Goal: Task Accomplishment & Management: Use online tool/utility

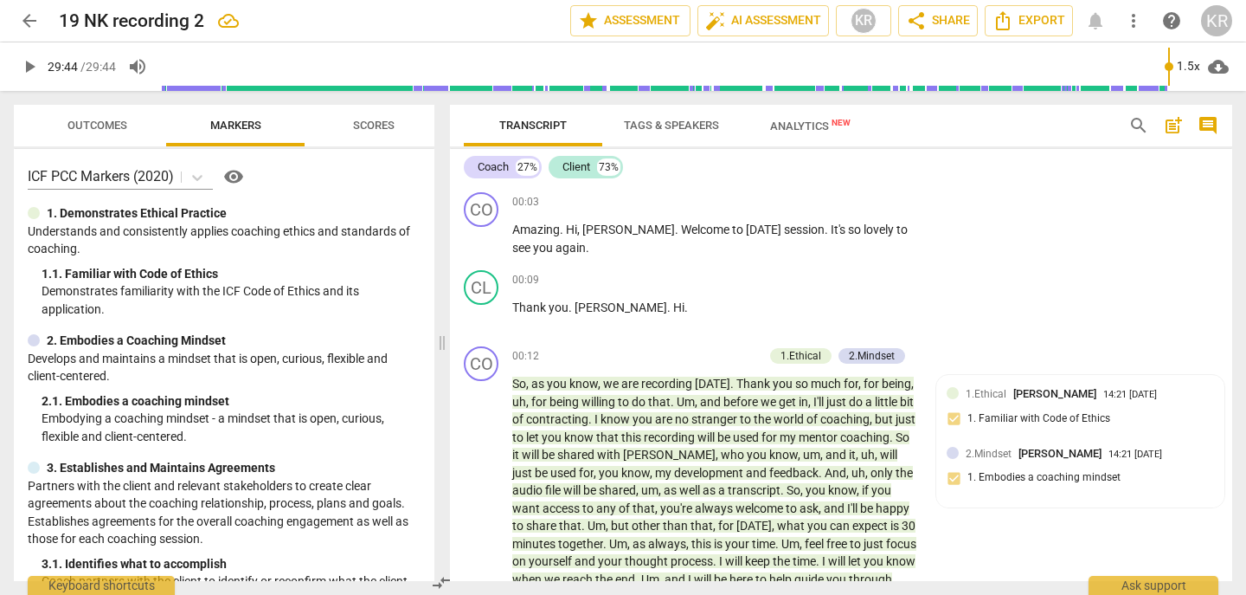
scroll to position [8471, 0]
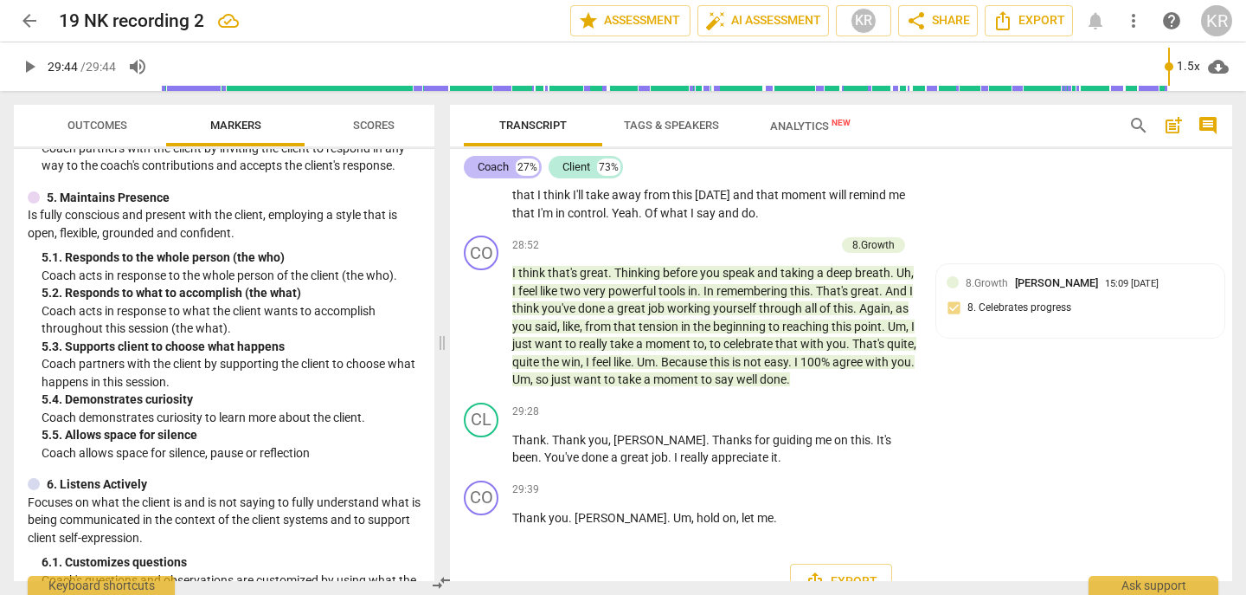
click at [494, 168] on div "Coach" at bounding box center [493, 166] width 31 height 17
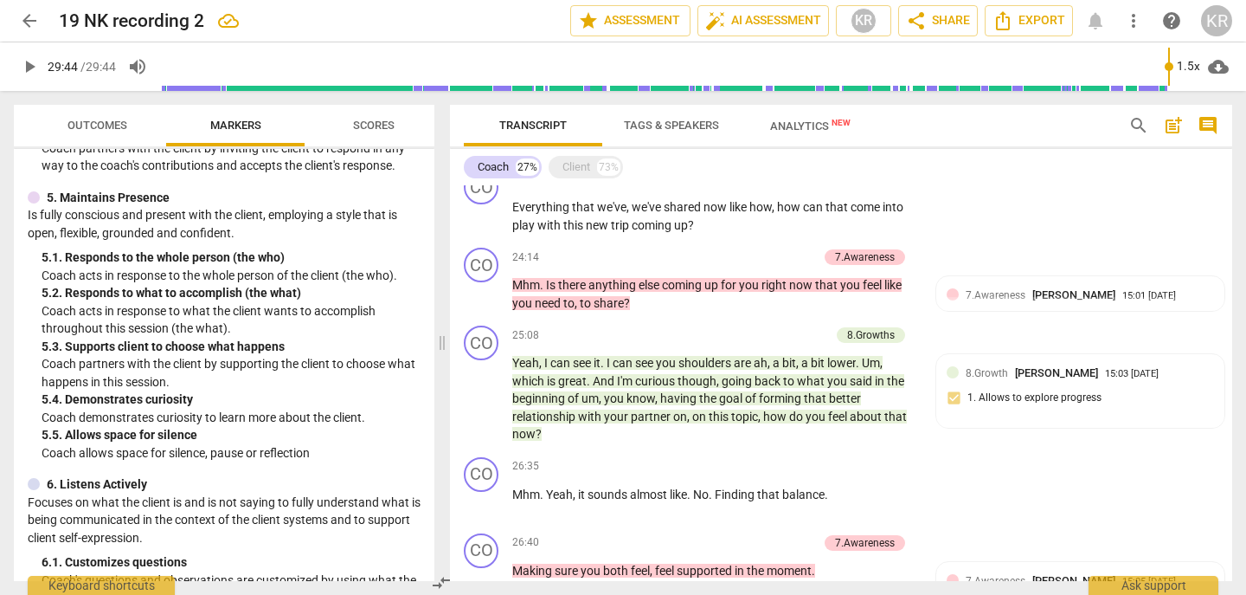
scroll to position [2542, 0]
click at [1052, 404] on div "8.Growth [PERSON_NAME] 15:03 [DATE] 1. Allows to explore progress" at bounding box center [1080, 390] width 267 height 53
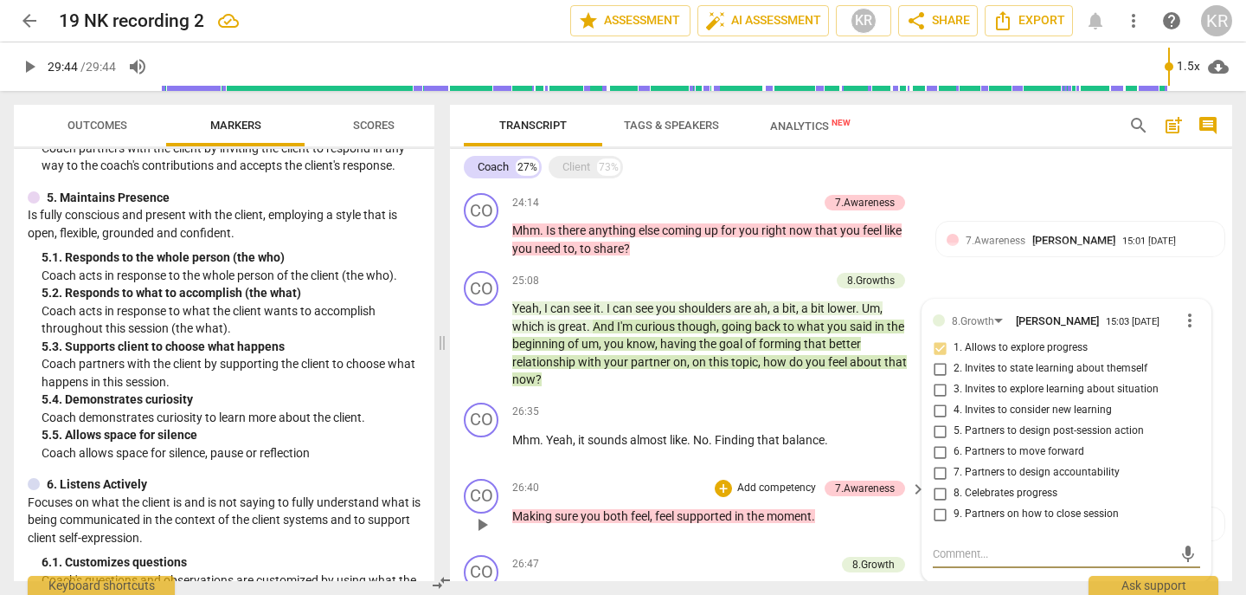
scroll to position [2594, 0]
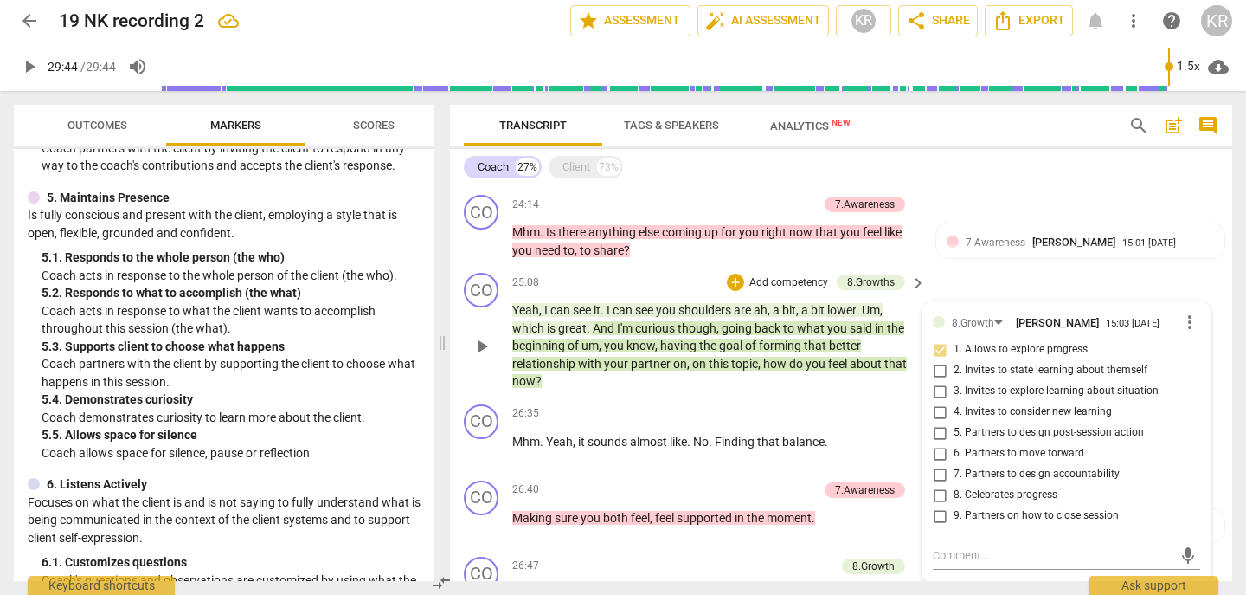
click at [555, 312] on span "can" at bounding box center [561, 310] width 23 height 14
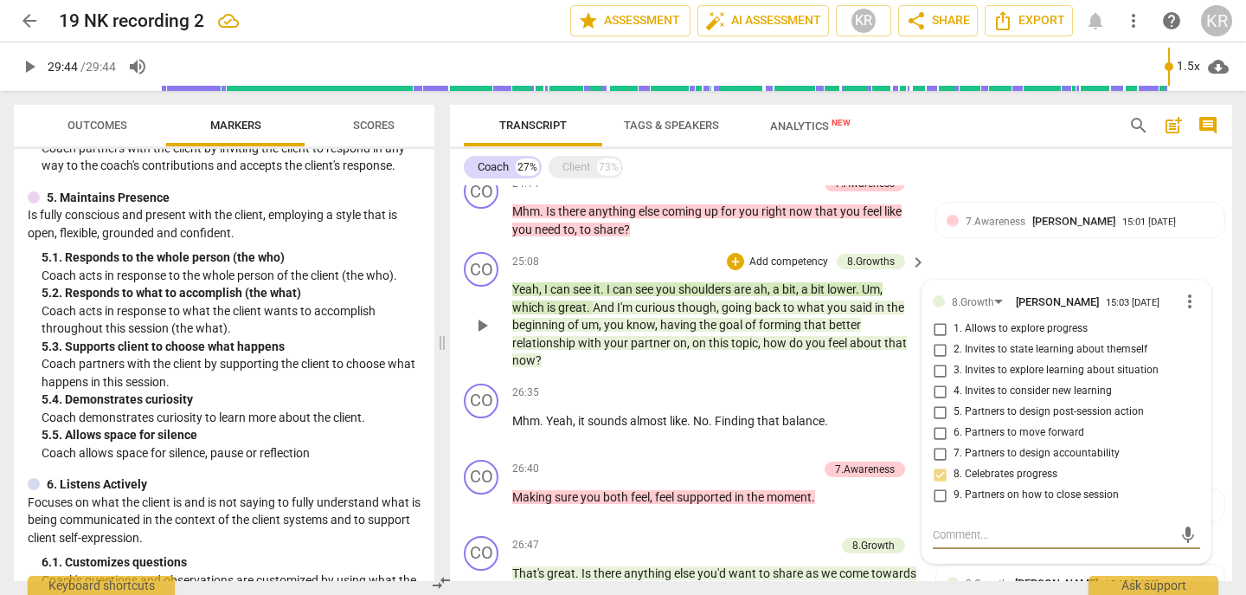
scroll to position [2617, 0]
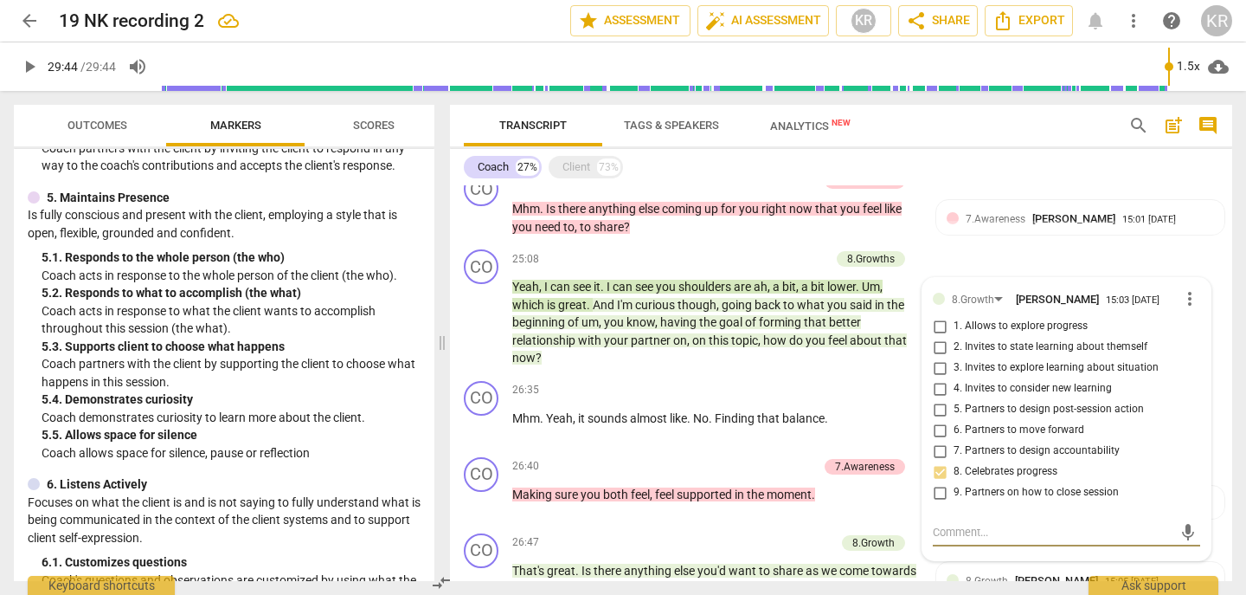
click at [734, 324] on span "goal" at bounding box center [732, 322] width 26 height 14
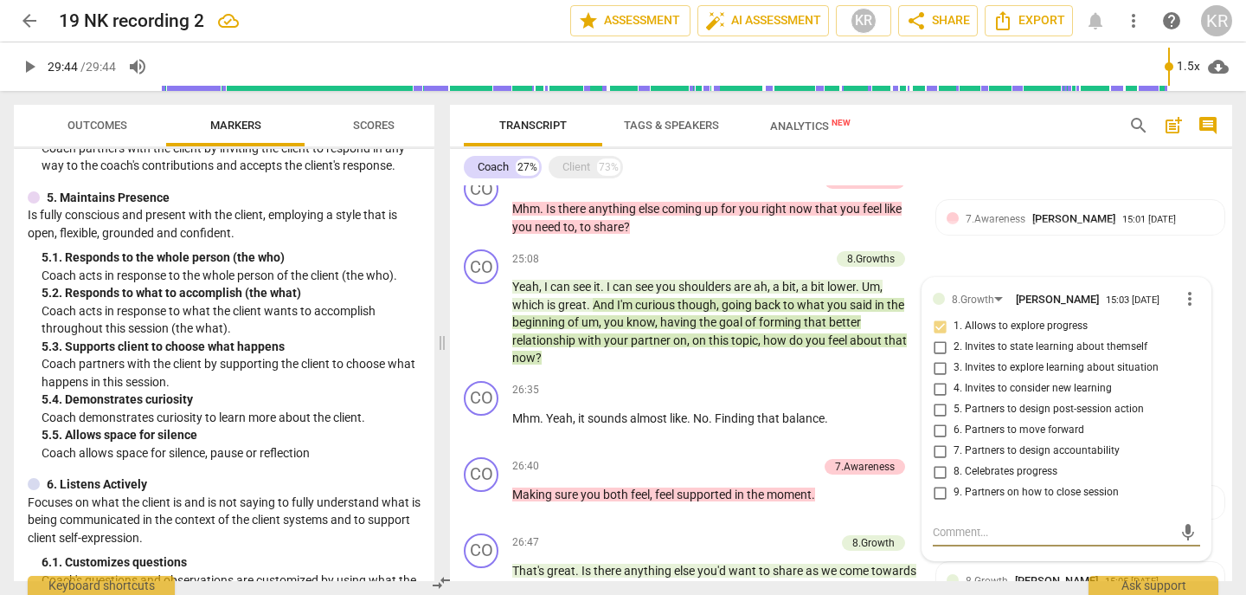
click at [547, 296] on p "Yeah , I can see it . I can see you shoulders are ah , a bit , a bit lower . Um…" at bounding box center [714, 322] width 405 height 89
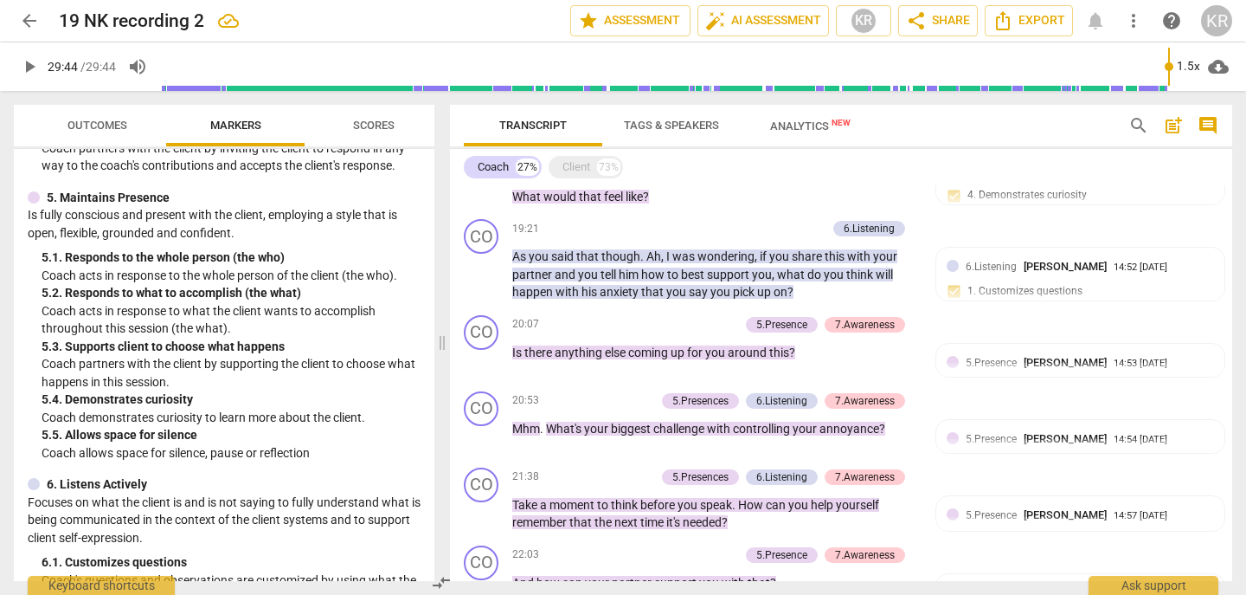
scroll to position [1950, 0]
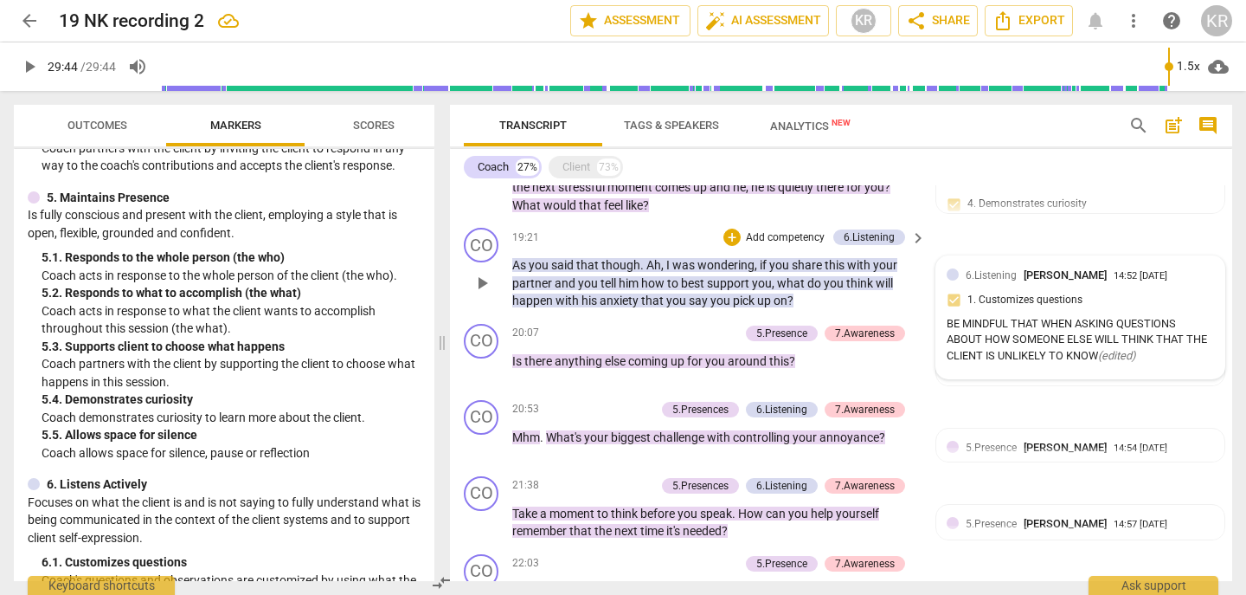
click at [1062, 293] on div "6.Listening [PERSON_NAME] 14:52 [DATE] 1. Customizes questions BE MINDFUL THAT …" at bounding box center [1080, 317] width 267 height 101
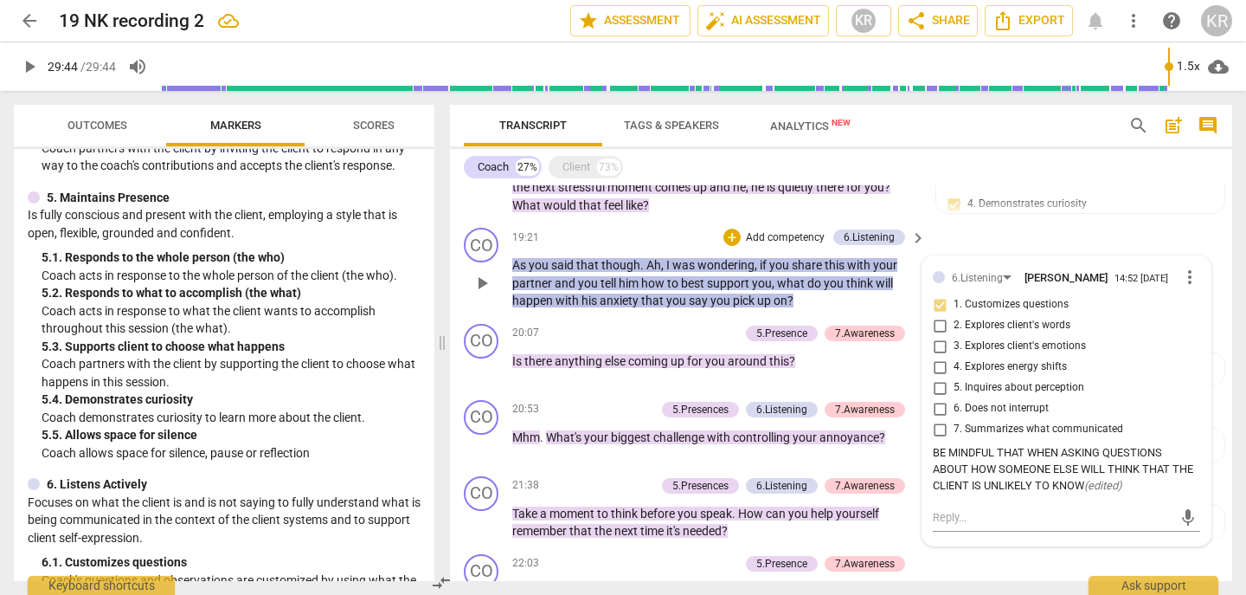
click at [1180, 274] on span "more_vert" at bounding box center [1190, 277] width 21 height 21
click at [1194, 311] on li "Delete" at bounding box center [1202, 309] width 60 height 33
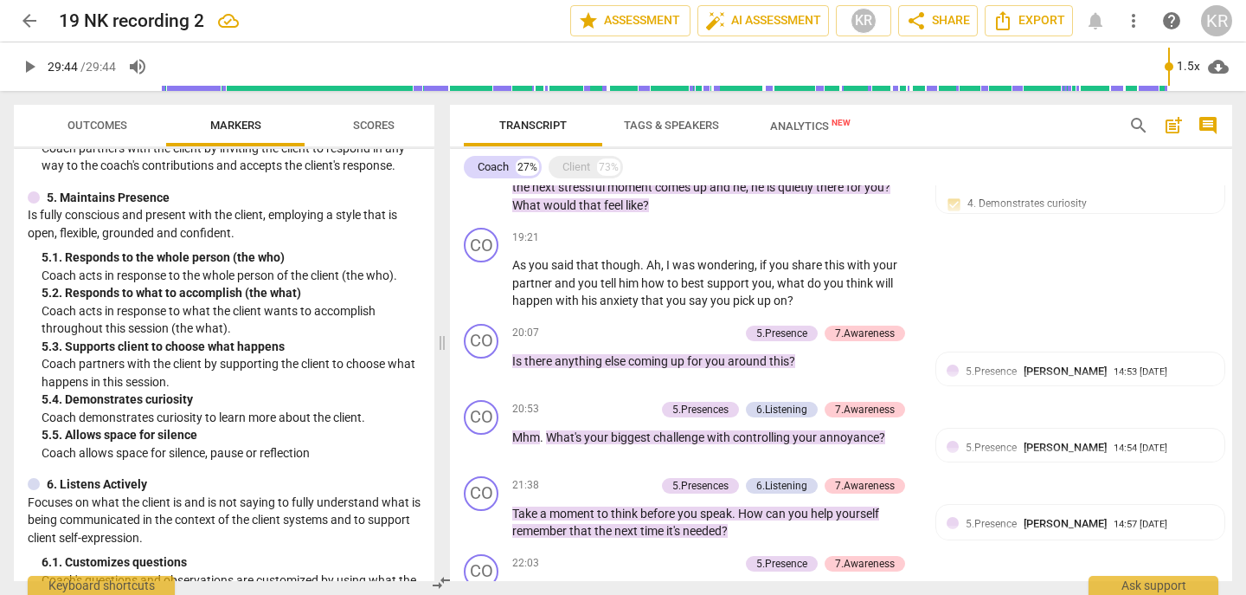
click at [105, 114] on span "Outcomes" at bounding box center [97, 125] width 101 height 23
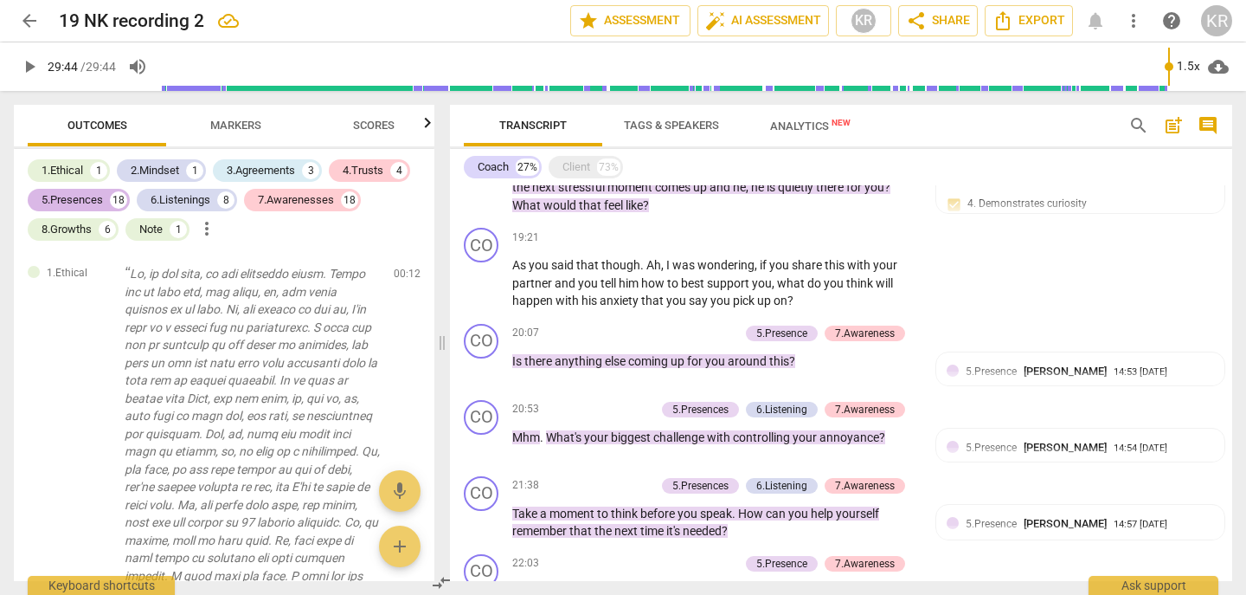
click at [88, 202] on div "5.Presences" at bounding box center [72, 199] width 61 height 17
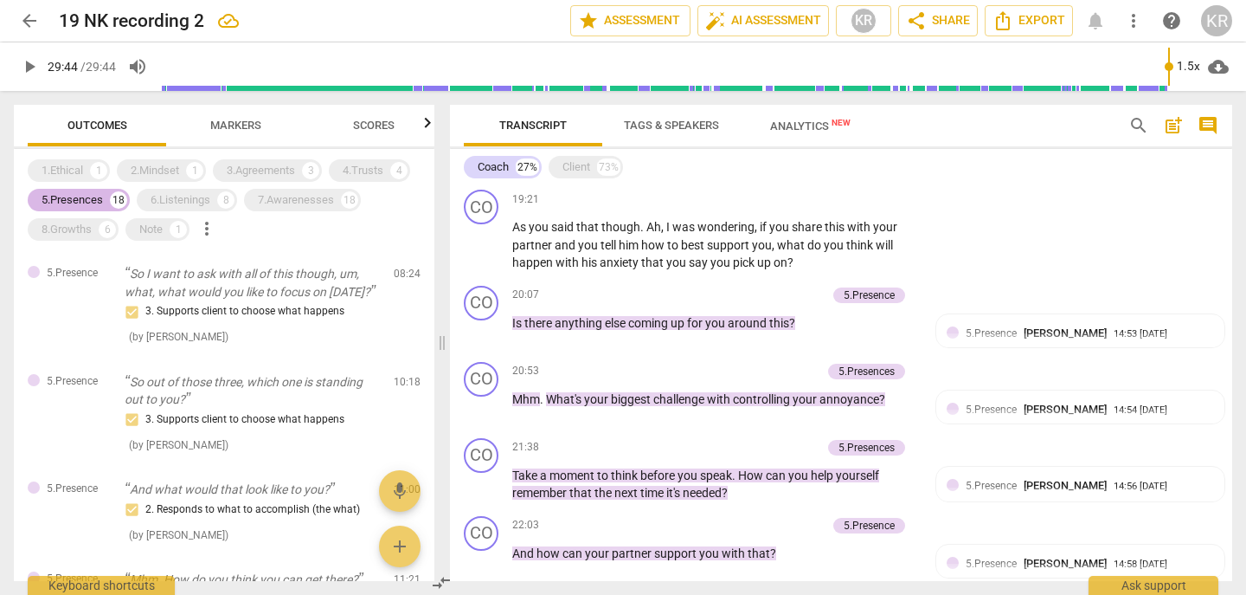
scroll to position [1912, 0]
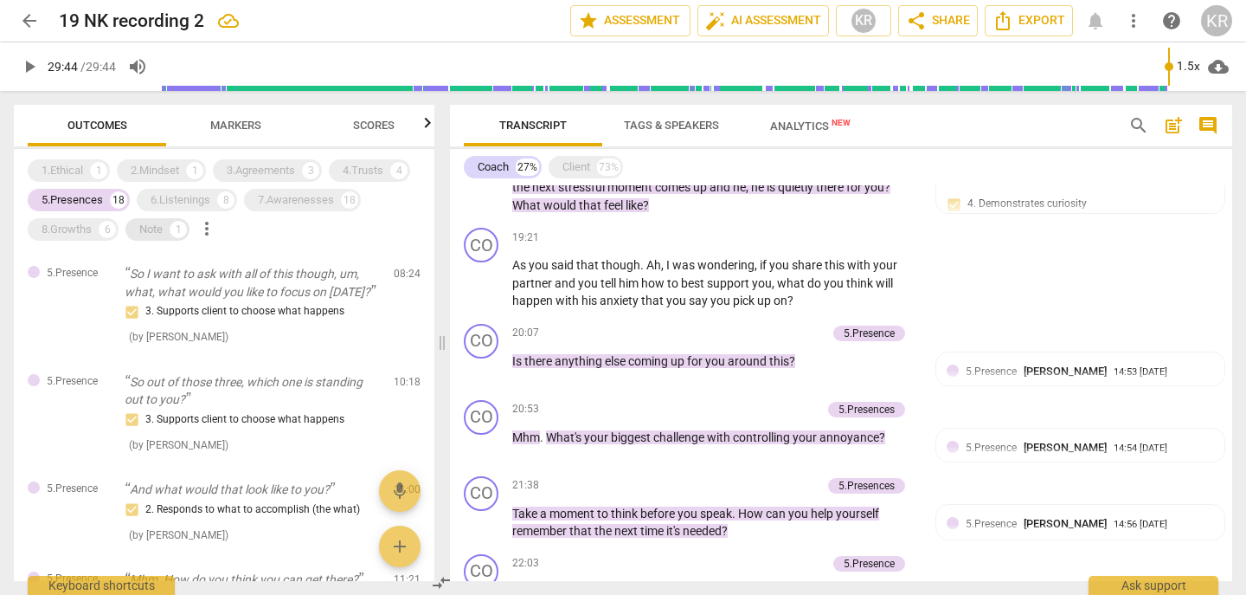
click at [142, 227] on div "Note" at bounding box center [150, 229] width 23 height 17
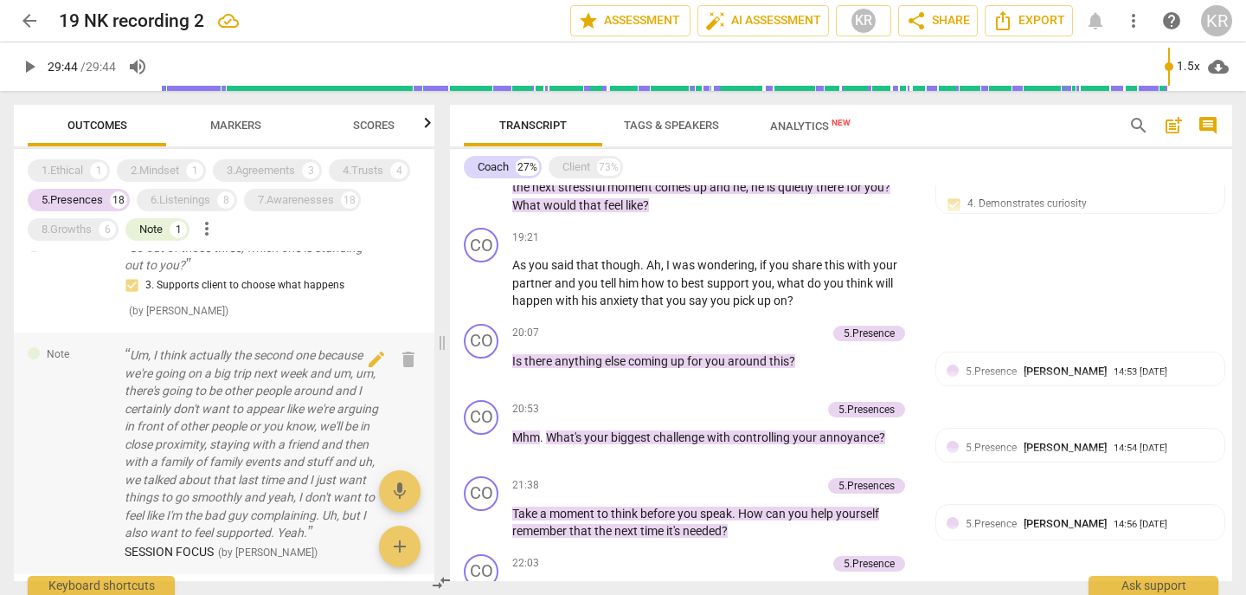
scroll to position [137, 0]
click at [399, 357] on span "delete" at bounding box center [408, 356] width 21 height 21
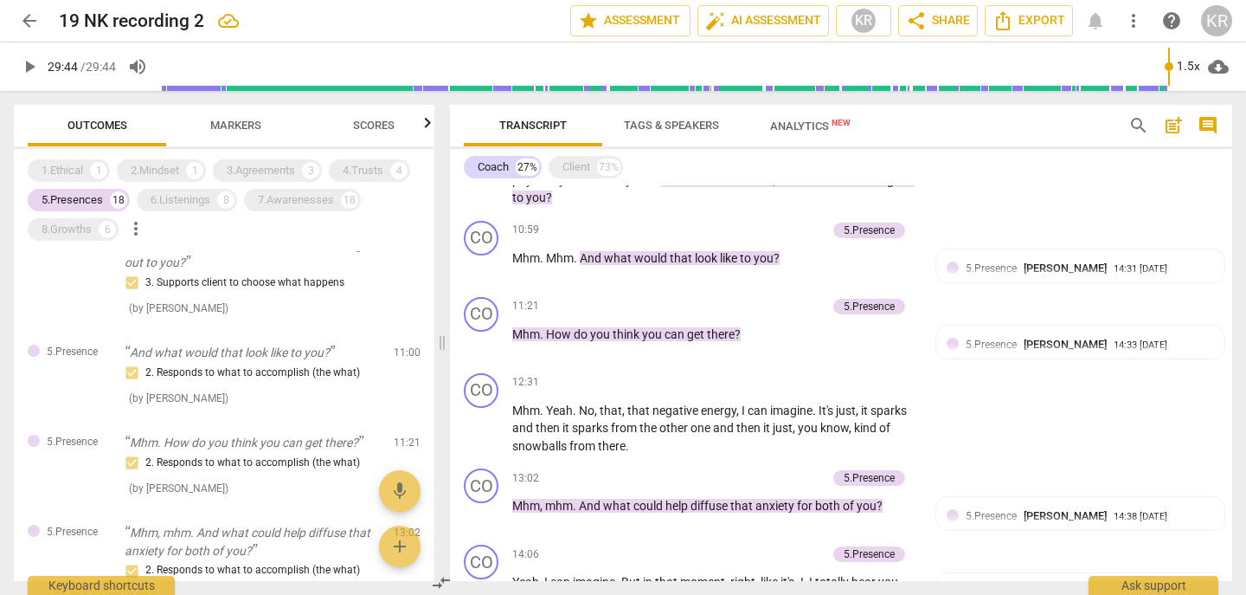
scroll to position [1313, 0]
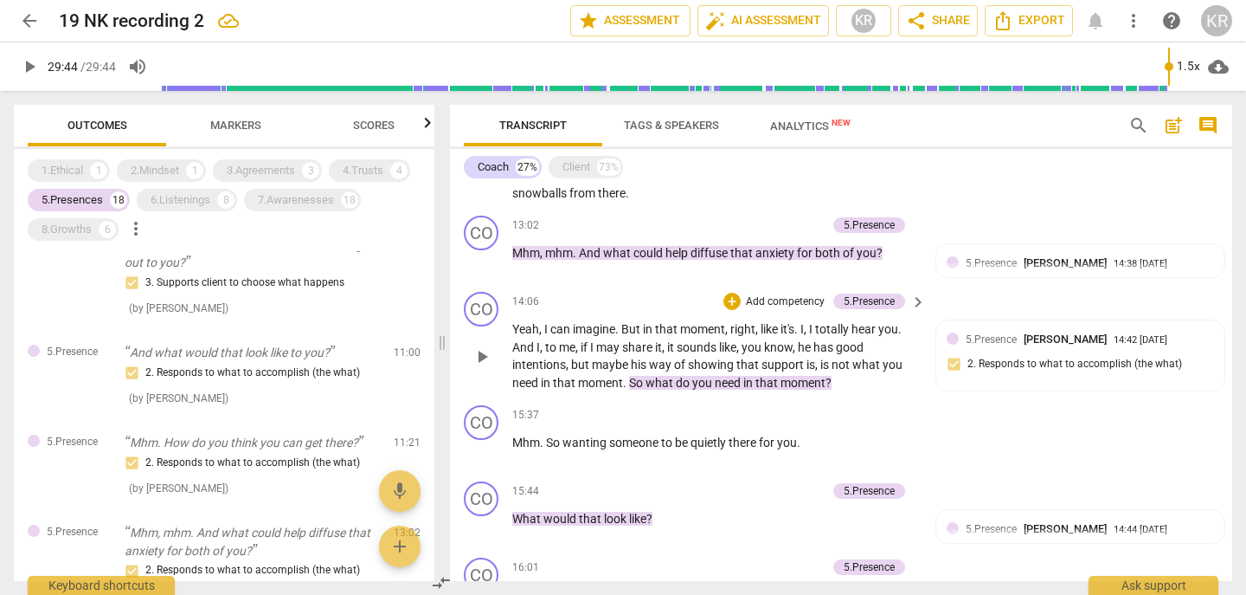
type input "1784"
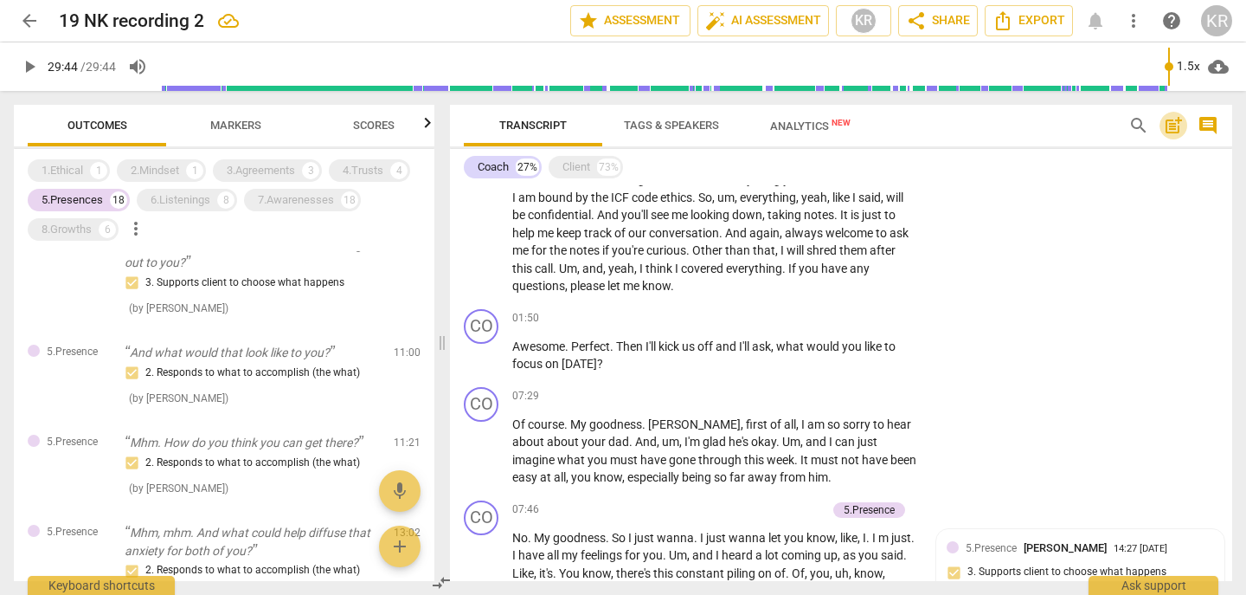
click at [1177, 123] on span "post_add" at bounding box center [1173, 125] width 21 height 21
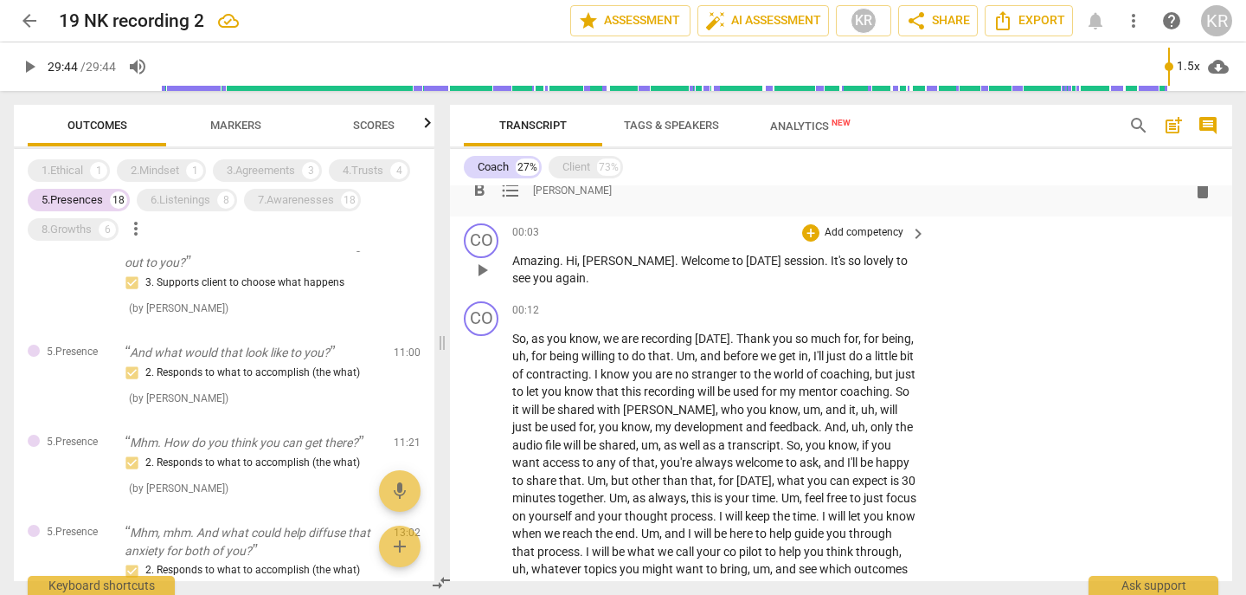
scroll to position [0, 0]
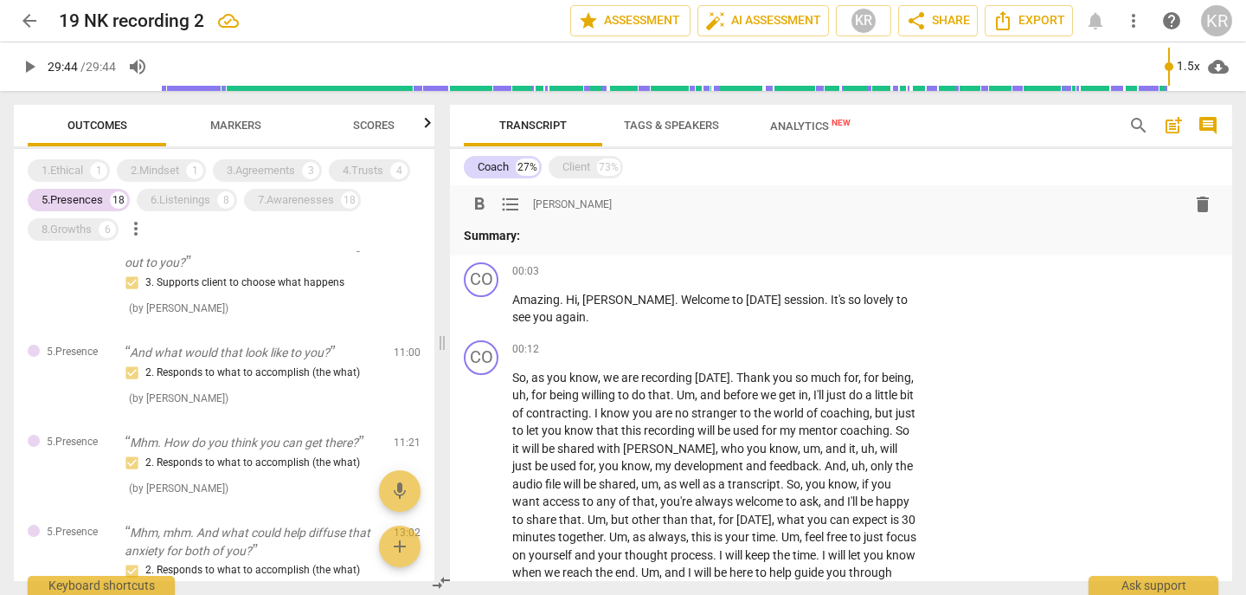
click at [501, 238] on strong "Summary:" at bounding box center [492, 235] width 56 height 14
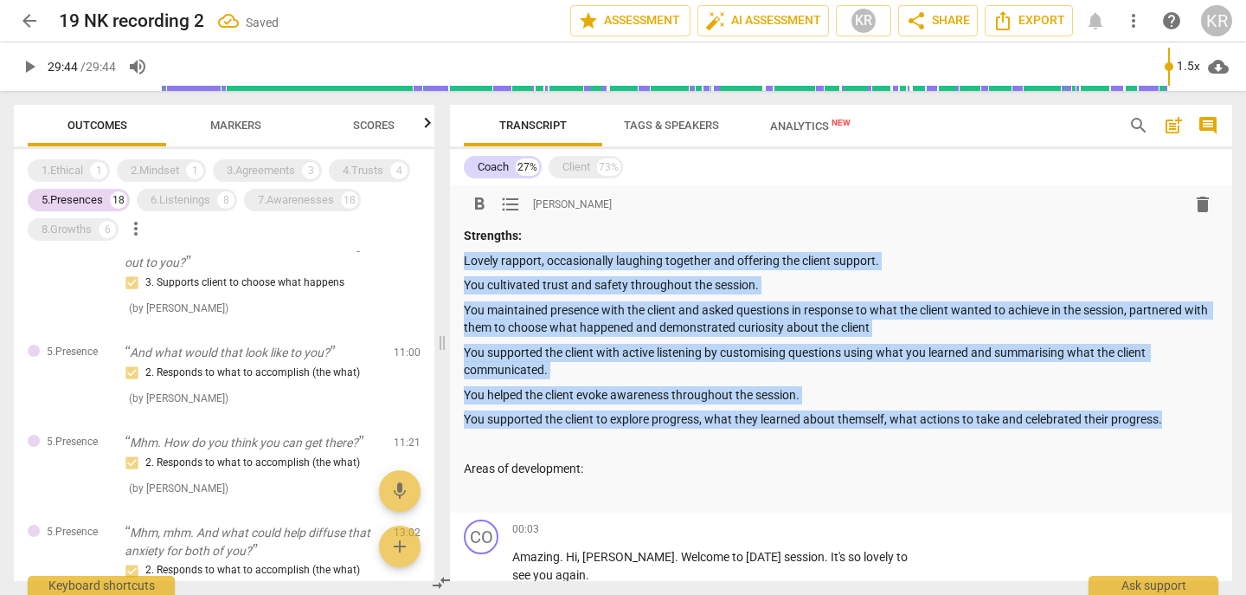
drag, startPoint x: 1158, startPoint y: 422, endPoint x: 389, endPoint y: 249, distance: 788.7
click at [389, 249] on div "Outcomes Markers Scores 1.Ethical 1 2.Mindset 1 3.Agreements 3 4.Trusts 4 5.Pre…" at bounding box center [623, 343] width 1246 height 504
click at [512, 199] on span "format_list_bulleted" at bounding box center [510, 204] width 21 height 21
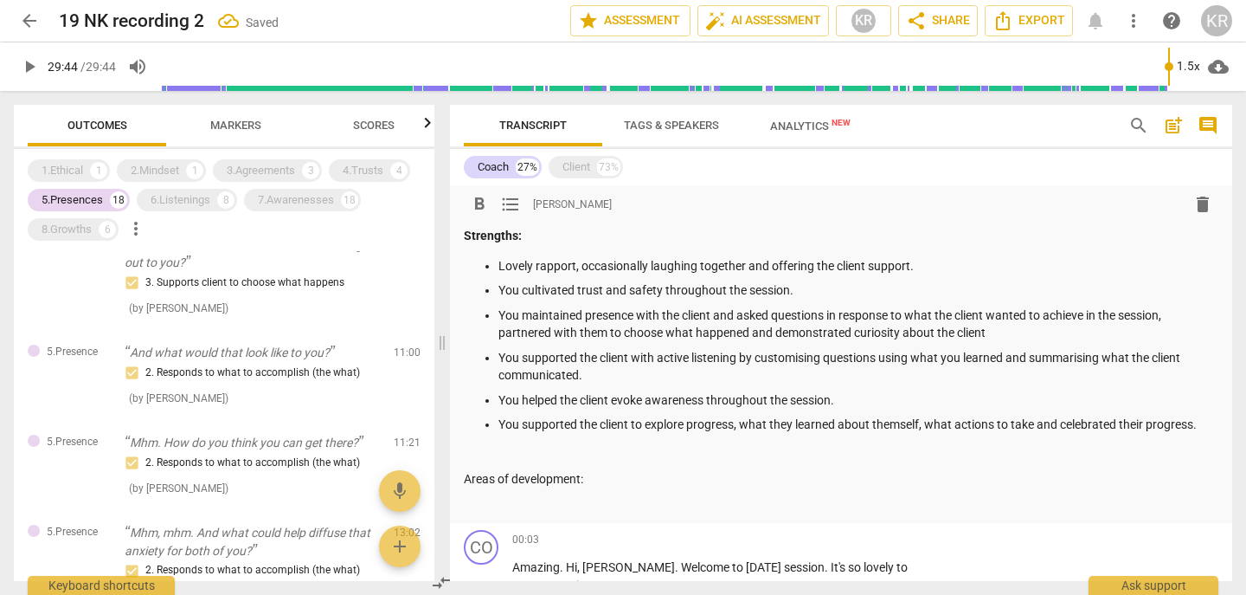
click at [516, 454] on p at bounding box center [841, 455] width 755 height 18
click at [605, 504] on p at bounding box center [841, 504] width 755 height 18
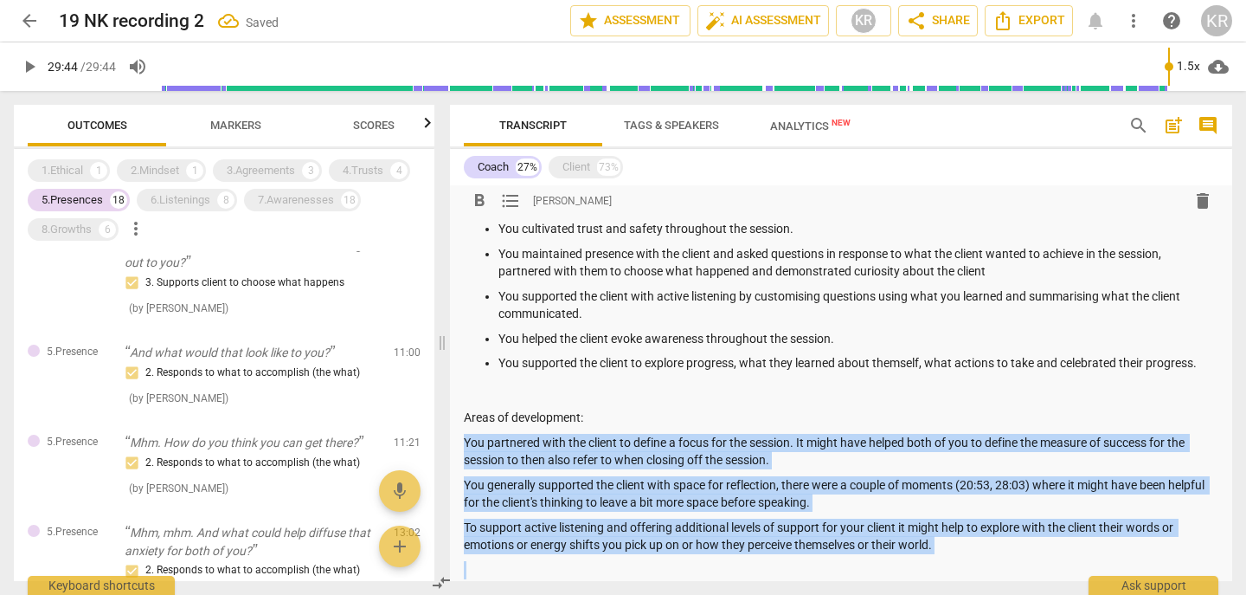
click at [512, 199] on span "format_list_bulleted" at bounding box center [510, 200] width 21 height 21
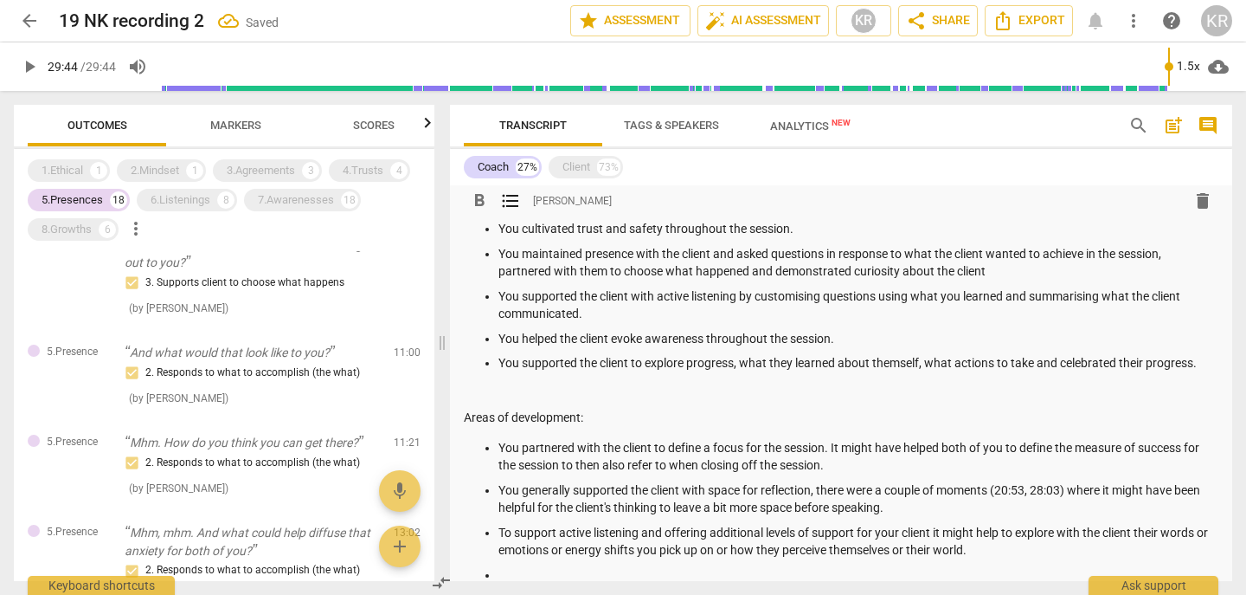
scroll to position [67, 0]
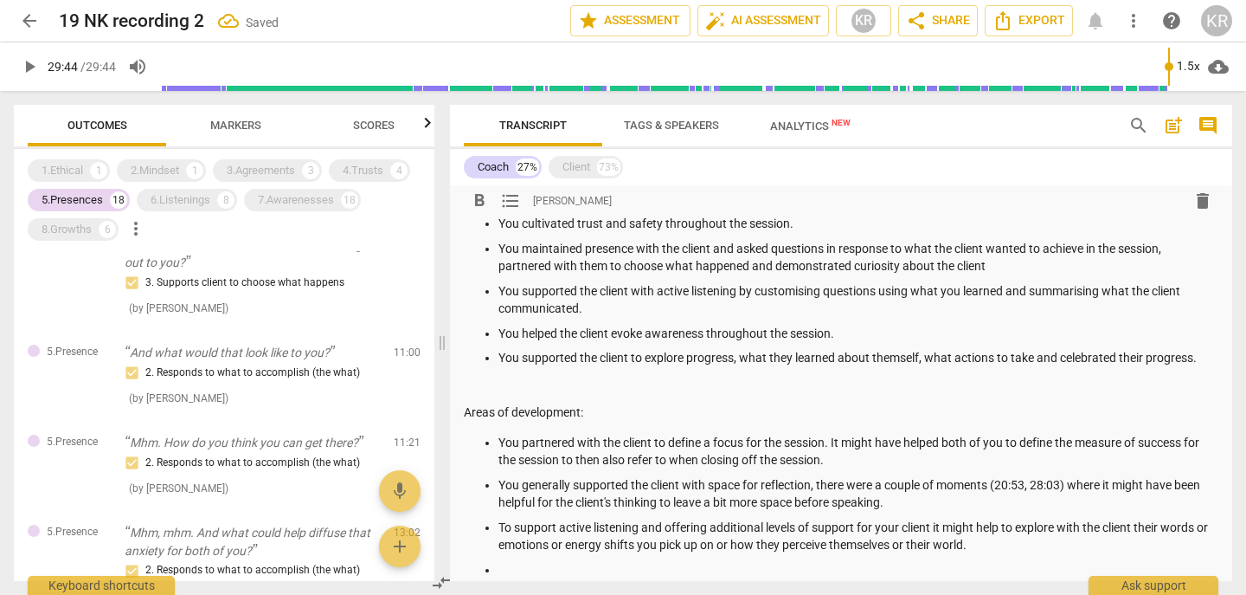
click at [551, 412] on p "Areas of development:" at bounding box center [841, 412] width 755 height 18
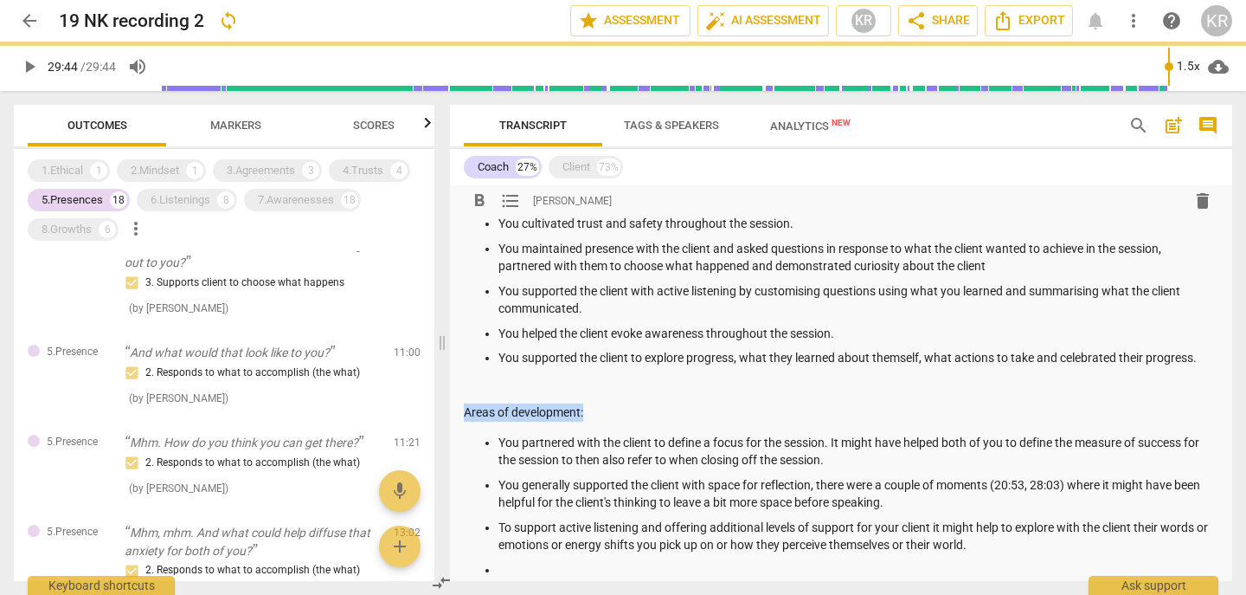
click at [551, 412] on p "Areas of development:" at bounding box center [841, 412] width 755 height 18
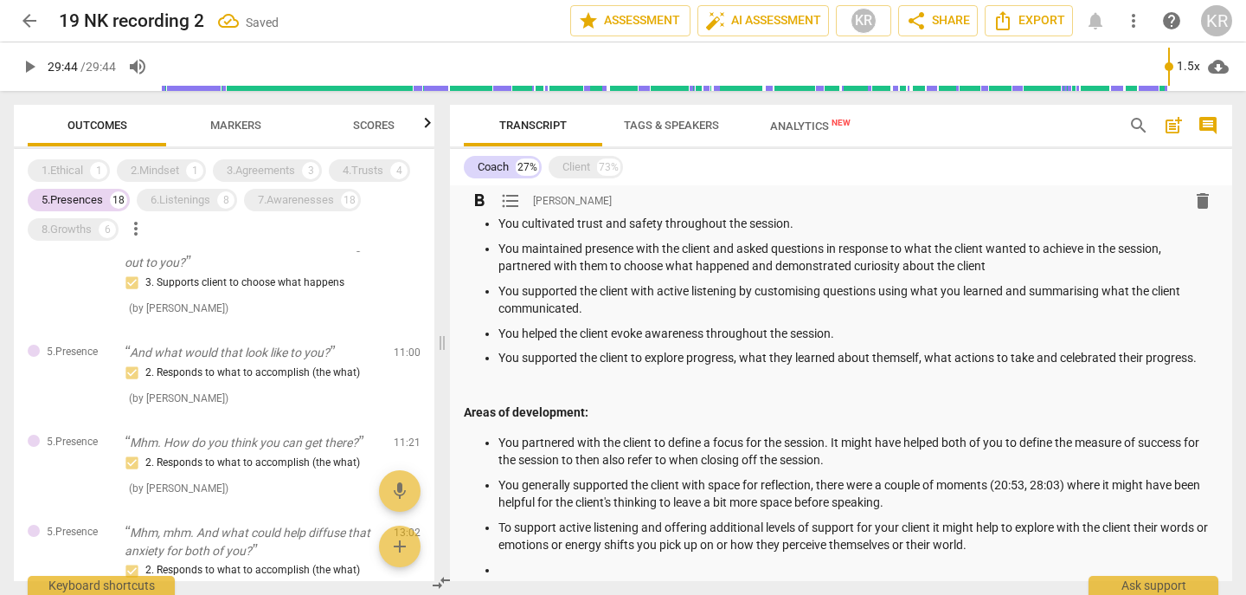
click at [579, 393] on p at bounding box center [841, 388] width 755 height 18
click at [513, 392] on p at bounding box center [841, 388] width 755 height 18
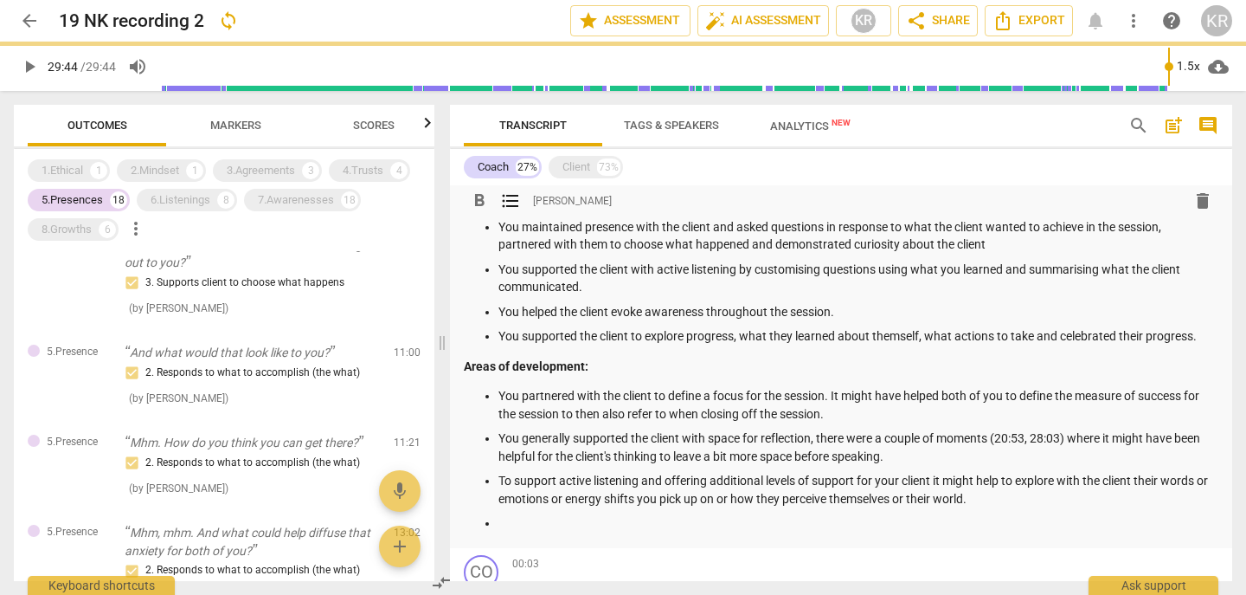
scroll to position [89, 0]
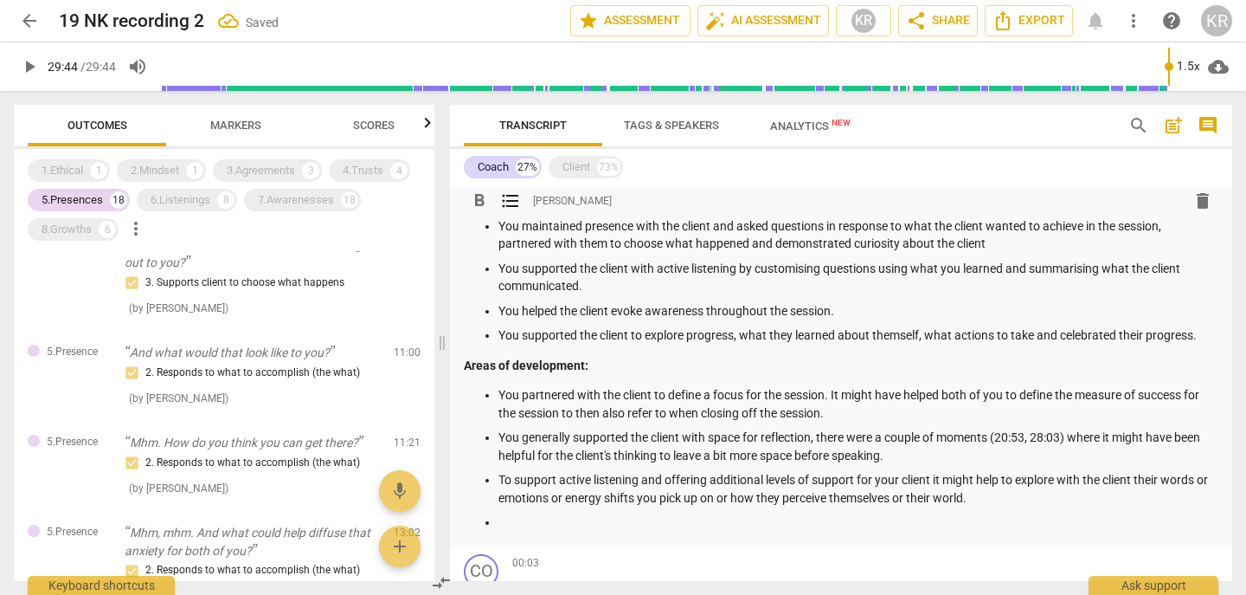
click at [588, 529] on p at bounding box center [859, 522] width 720 height 18
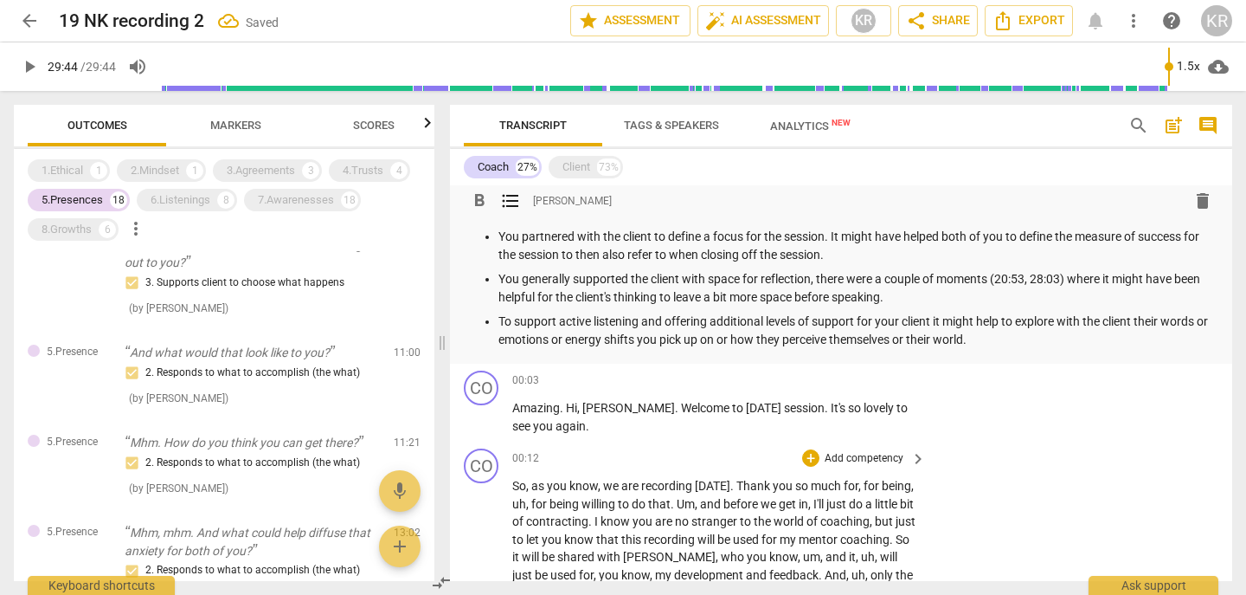
scroll to position [269, 0]
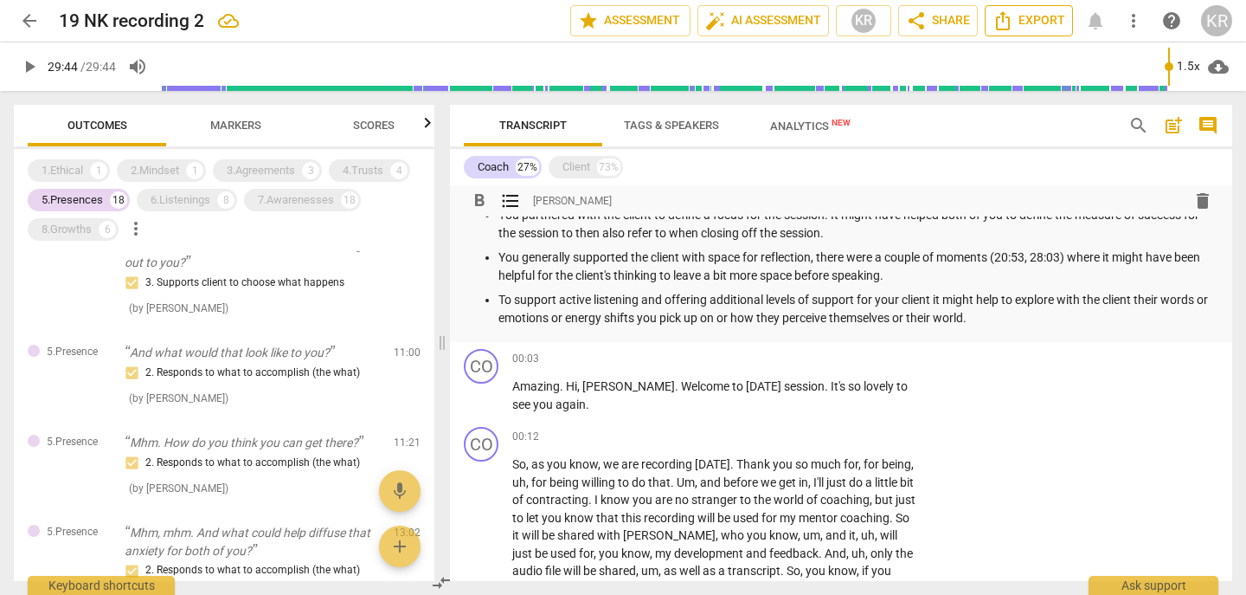
click at [1051, 17] on span "Export" at bounding box center [1029, 20] width 73 height 21
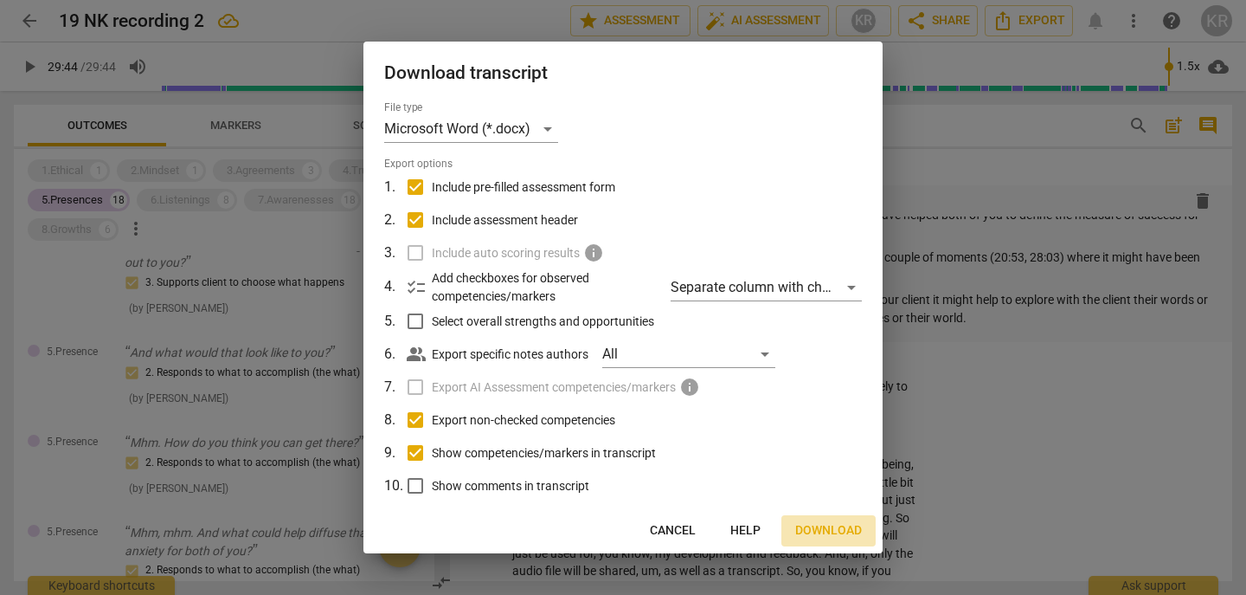
click at [825, 537] on span "Download" at bounding box center [828, 530] width 67 height 17
